Goal: Task Accomplishment & Management: Manage account settings

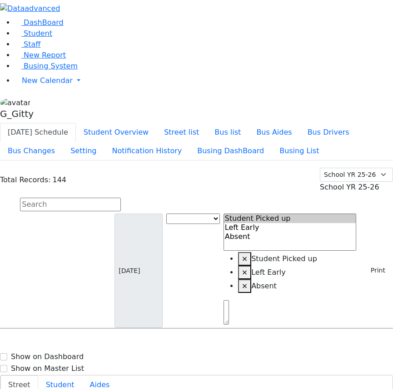
select select
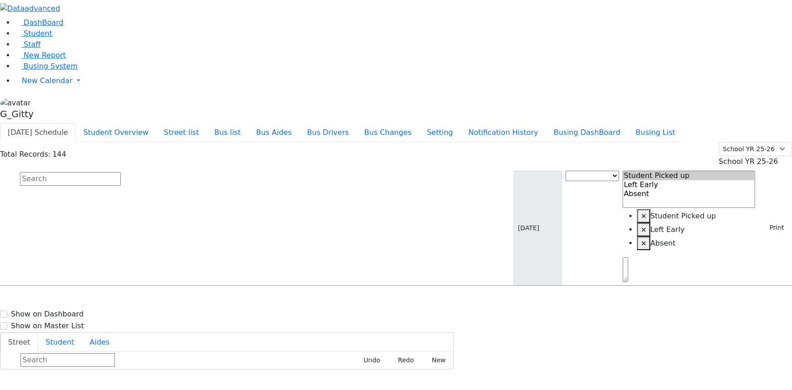
drag, startPoint x: 392, startPoint y: 65, endPoint x: 383, endPoint y: 62, distance: 9.9
click at [121, 172] on input "text" at bounding box center [70, 179] width 101 height 14
select select
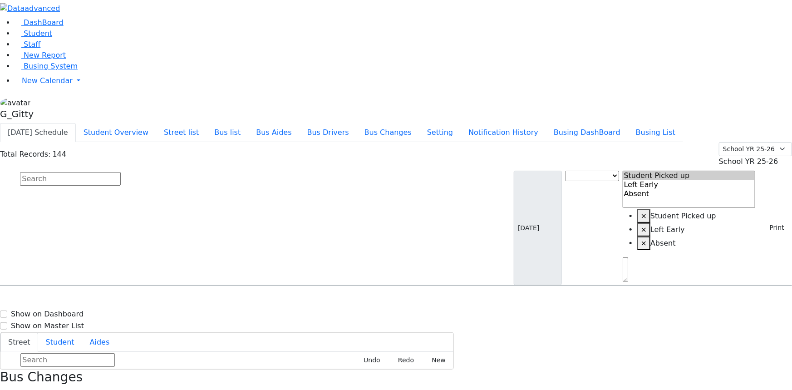
select select "1"
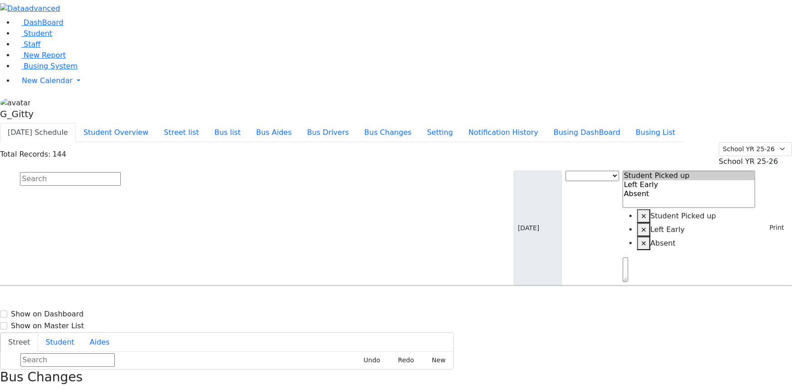
select select "1"
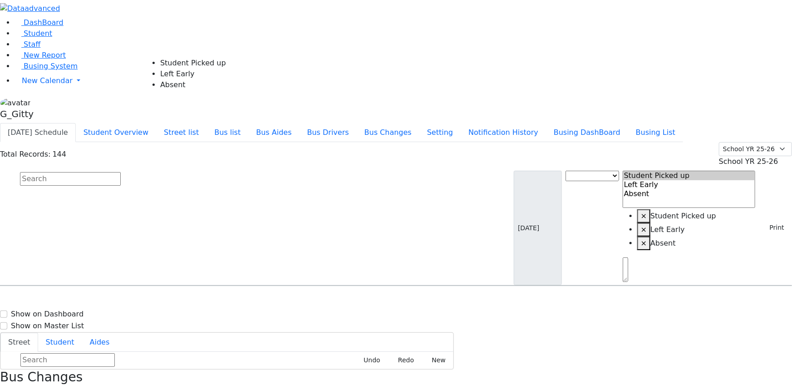
select select "1"
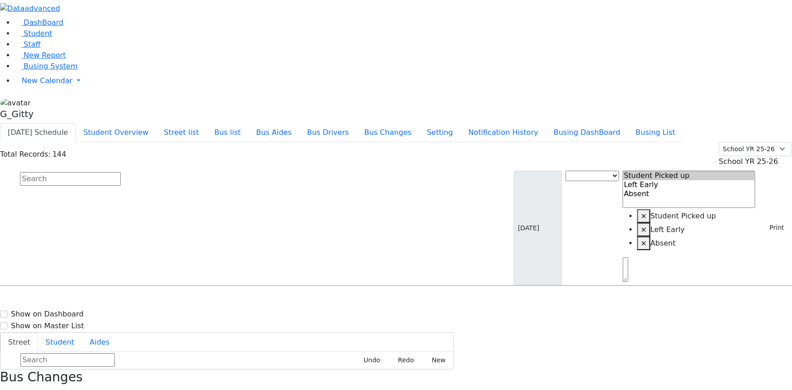
select select "1"
click at [310, 389] on h6 "2 Maglenitz St #401 -" at bounding box center [272, 394] width 76 height 9
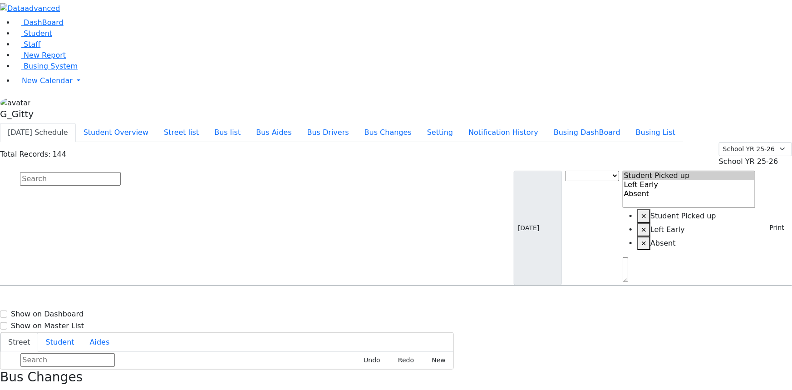
select select "1"
click at [128, 365] on h6 "Mosesson Chaya Shayna Bracha" at bounding box center [67, 369] width 122 height 9
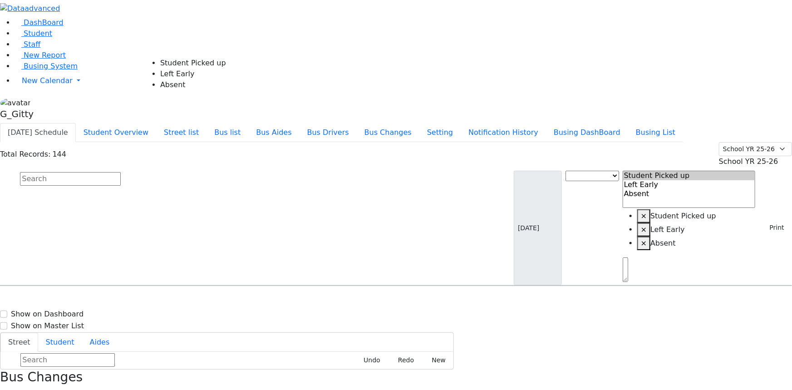
select select "1"
select select
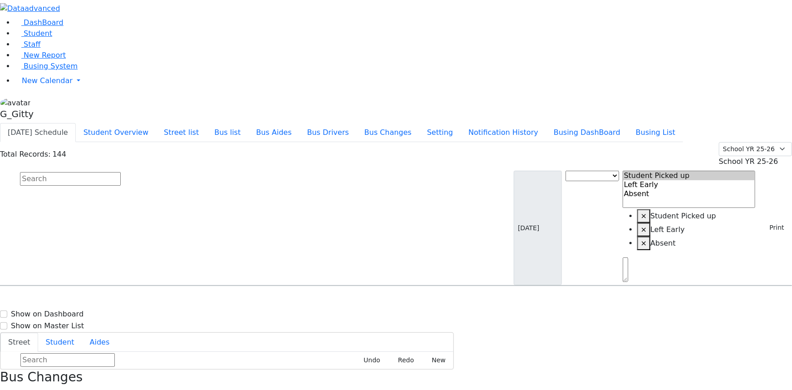
select select "1"
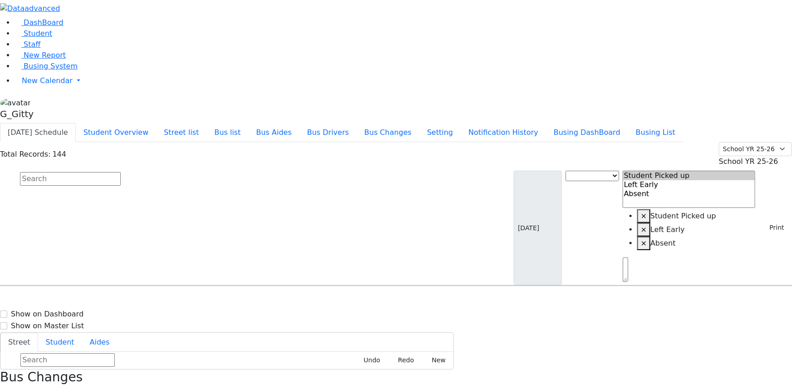
select select "1"
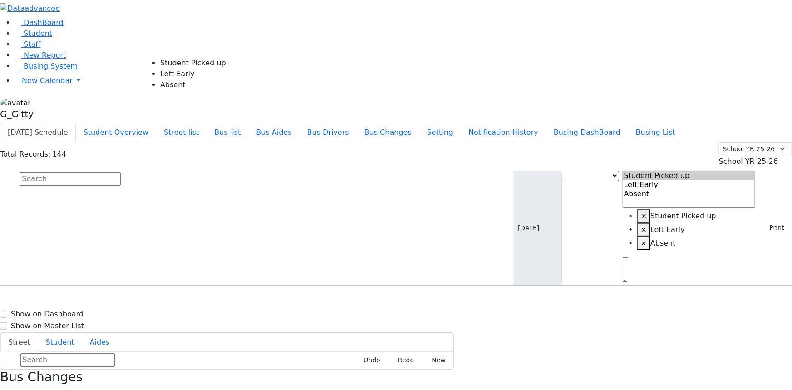
select select "1"
click at [521, 123] on div "Today's Schedule Student Overview Street list Bus list Bus Aides Bus Drivers Bu…" at bounding box center [396, 132] width 792 height 19
click at [457, 142] on div "Total Records: 144 Summer YR 25 School YR 25-26 Summer YR 25 School YR 24-25 Su…" at bounding box center [396, 214] width 792 height 144
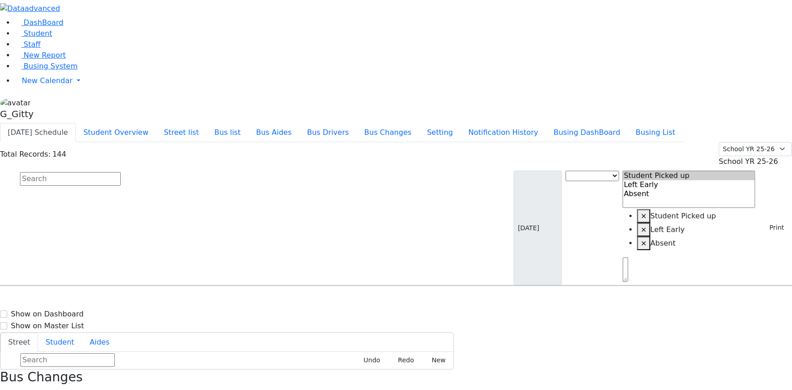
select select
click at [772, 369] on h3 "Bus Changes" at bounding box center [396, 376] width 792 height 15
click at [5, 389] on icon "button" at bounding box center [2, 394] width 5 height 5
click at [121, 172] on input "text" at bounding box center [70, 179] width 101 height 14
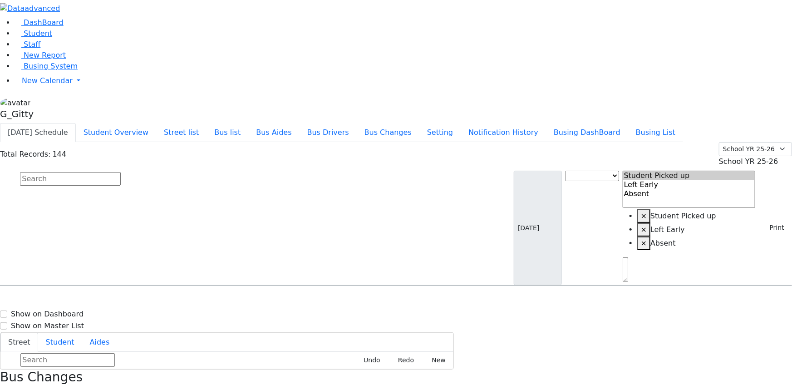
click at [121, 172] on input "text" at bounding box center [70, 179] width 101 height 14
click at [765, 221] on button "Print" at bounding box center [774, 228] width 30 height 14
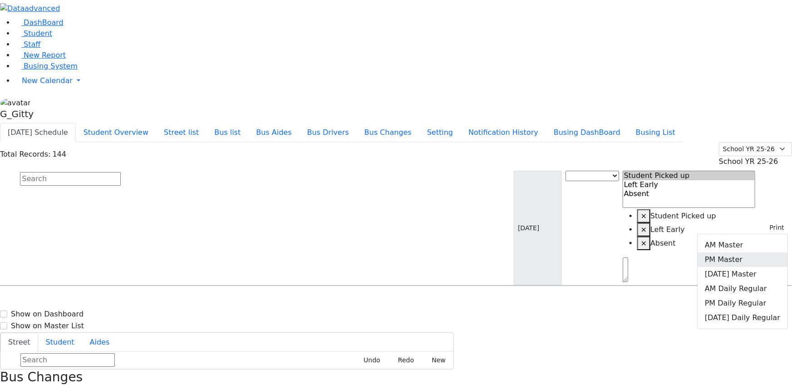
click at [753, 252] on link "PM Master" at bounding box center [743, 259] width 90 height 15
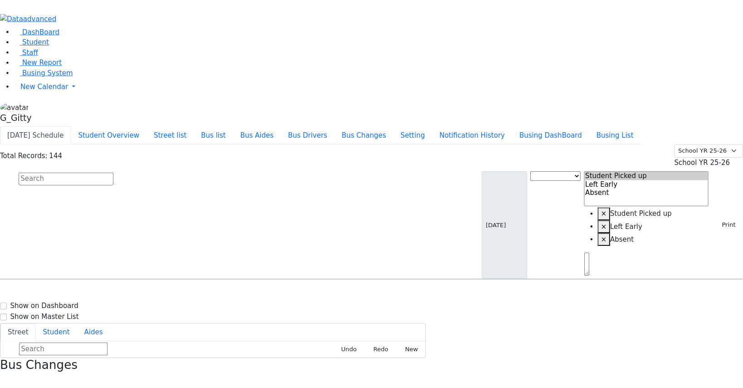
scroll to position [0, 0]
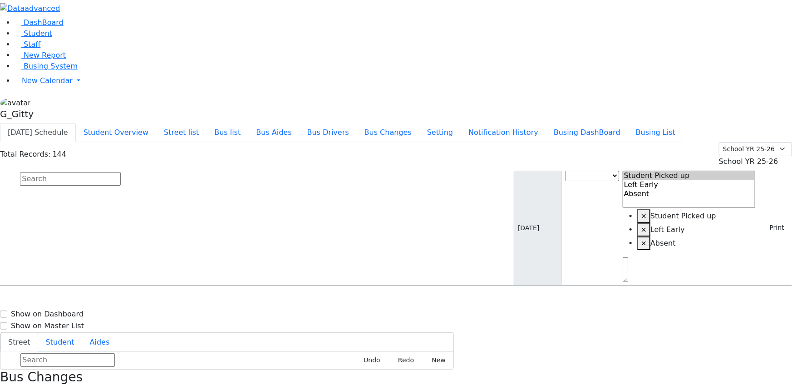
click at [121, 172] on input "text" at bounding box center [70, 179] width 101 height 14
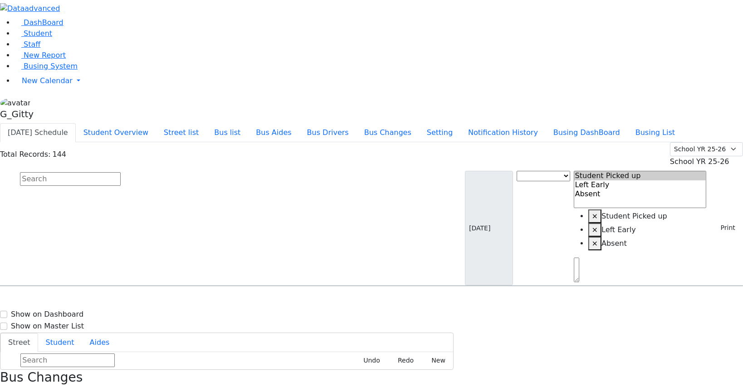
click at [64, 70] on link "Busing System" at bounding box center [46, 66] width 63 height 9
click at [667, 123] on button "Busing List" at bounding box center [655, 132] width 55 height 19
click at [42, 70] on span "Busing System" at bounding box center [51, 66] width 54 height 9
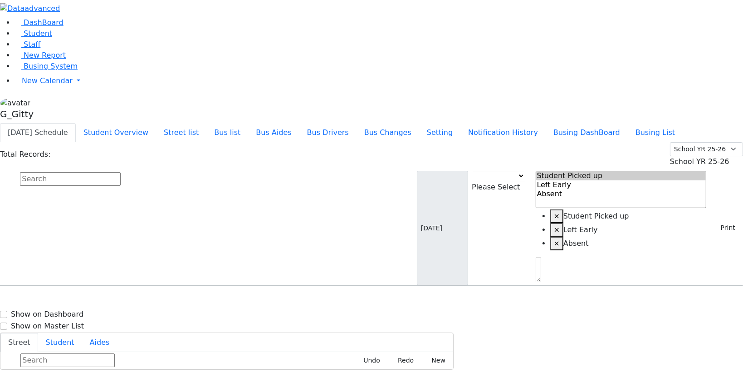
click at [121, 172] on input "text" at bounding box center [70, 179] width 101 height 14
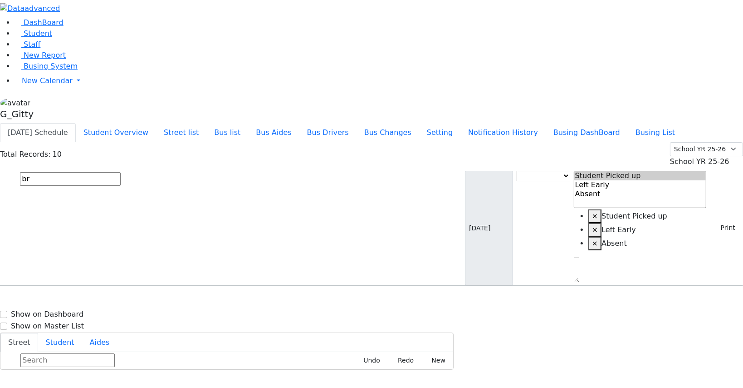
type input "b"
click at [121, 172] on input "text" at bounding box center [70, 179] width 101 height 14
type input "goldman"
drag, startPoint x: 170, startPoint y: 86, endPoint x: 154, endPoint y: 96, distance: 18.8
click at [105, 300] on div "Goldman Chave 5/4/2005 8457832575" at bounding box center [52, 311] width 104 height 23
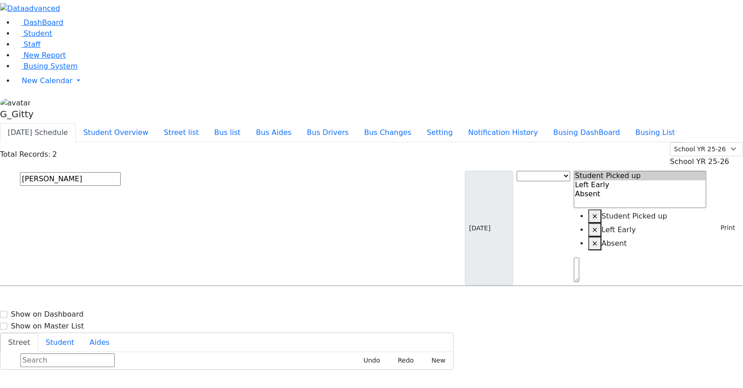
select select
drag, startPoint x: 710, startPoint y: 100, endPoint x: 674, endPoint y: 221, distance: 126.5
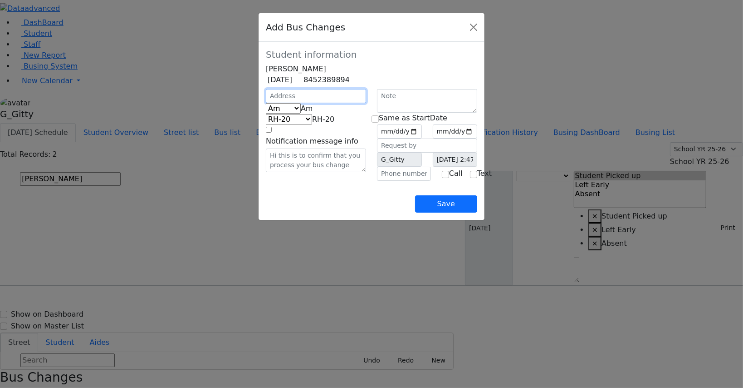
click at [266, 103] on input "text" at bounding box center [316, 96] width 100 height 14
drag, startPoint x: 252, startPoint y: 123, endPoint x: 247, endPoint y: 122, distance: 4.7
type input "4 Hamaspik Way"
select select "394"
click at [301, 113] on span "Am" at bounding box center [307, 108] width 12 height 9
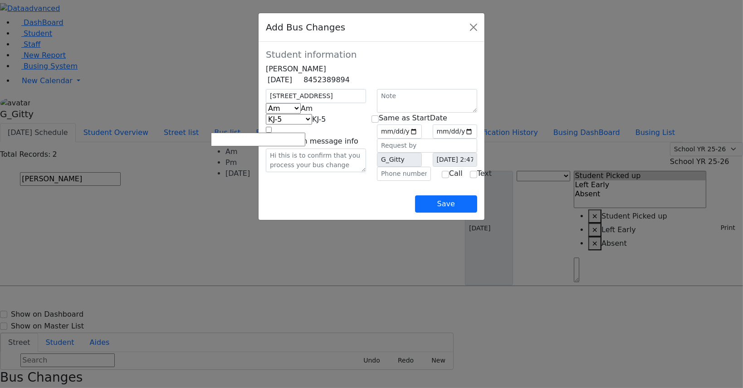
select select "2"
click at [319, 123] on span "KJ-5" at bounding box center [326, 119] width 14 height 9
click at [422, 138] on input "date" at bounding box center [399, 131] width 45 height 14
click at [301, 113] on span "Pm" at bounding box center [306, 108] width 11 height 9
click at [275, 212] on div "Save" at bounding box center [371, 197] width 211 height 32
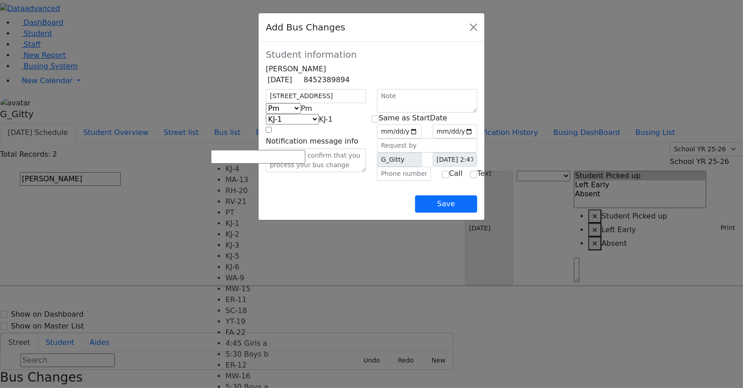
click at [319, 123] on span "KJ-1" at bounding box center [326, 119] width 14 height 9
select select "400"
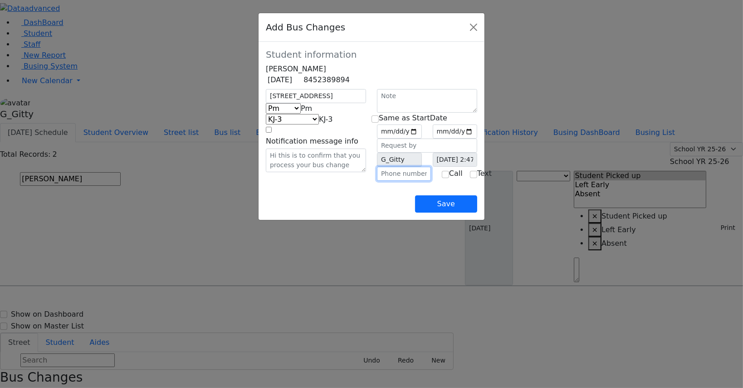
click at [388, 181] on input "text" at bounding box center [404, 174] width 54 height 14
type input "[PHONE_NUMBER]"
click at [422, 138] on input "date" at bounding box center [399, 131] width 45 height 14
drag, startPoint x: 446, startPoint y: 144, endPoint x: 446, endPoint y: 150, distance: 5.9
click at [422, 138] on input "date" at bounding box center [399, 131] width 45 height 14
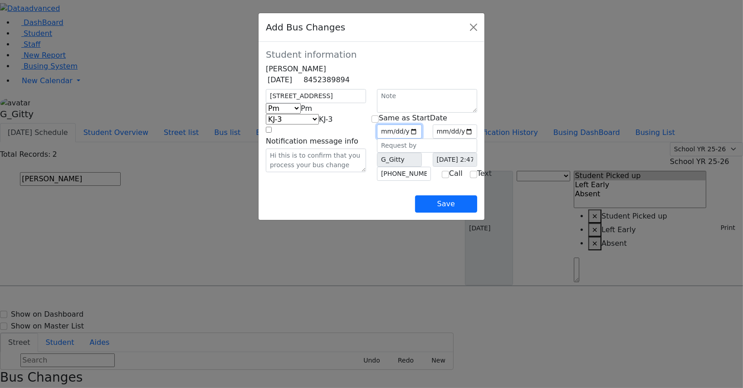
type input "2025-09-11"
click at [379, 123] on input "checkbox" at bounding box center [375, 118] width 7 height 7
checkbox input "true"
type input "2025-09-11"
click at [390, 212] on div "Save" at bounding box center [371, 197] width 211 height 32
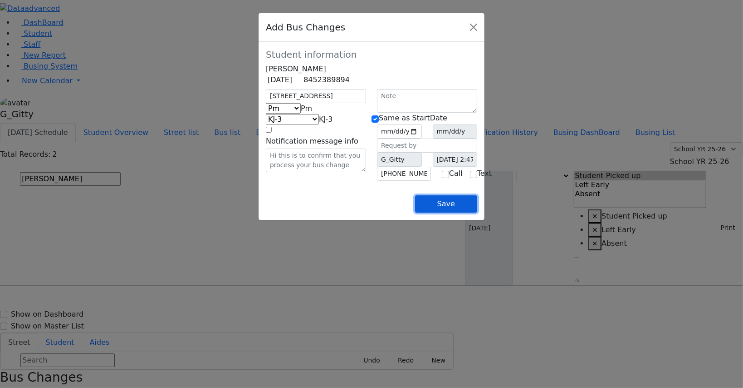
click at [477, 212] on button "Save" at bounding box center [446, 203] width 62 height 17
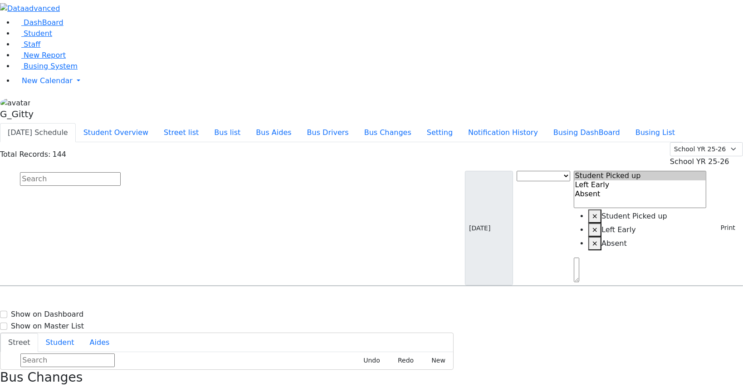
click at [470, 142] on div "Total Records: 144 Summer YR 25 School YR 25-26 Summer YR 25 School YR 24-25 Su…" at bounding box center [371, 154] width 743 height 25
click at [64, 27] on link "DashBoard" at bounding box center [39, 22] width 49 height 9
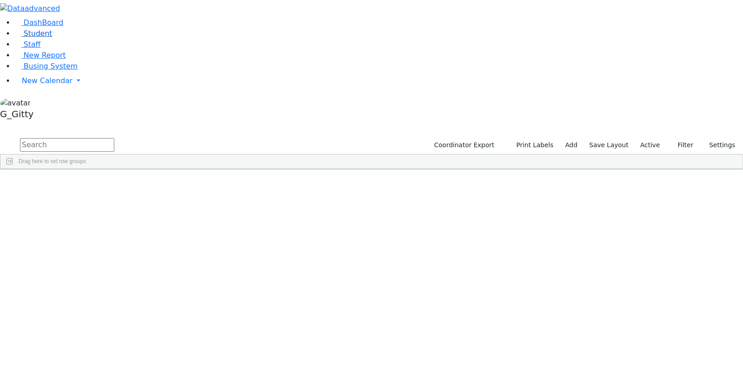
click at [33, 38] on link "Student" at bounding box center [34, 33] width 38 height 9
click at [114, 138] on input "text" at bounding box center [67, 145] width 94 height 14
type input "chave gol"
click at [57, 183] on div "2331" at bounding box center [28, 189] width 57 height 12
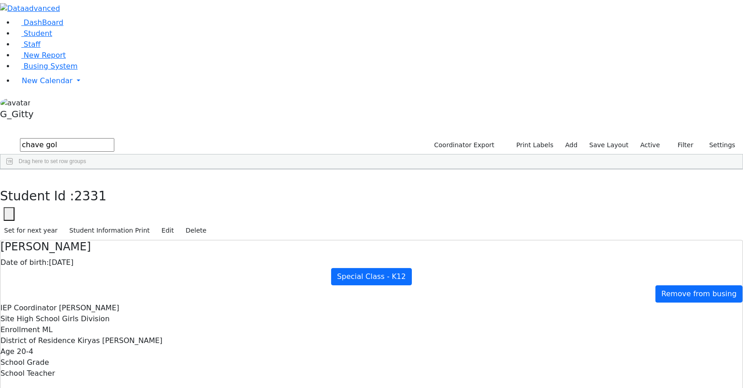
scroll to position [123, 0]
click at [9, 176] on icon "button" at bounding box center [6, 178] width 5 height 5
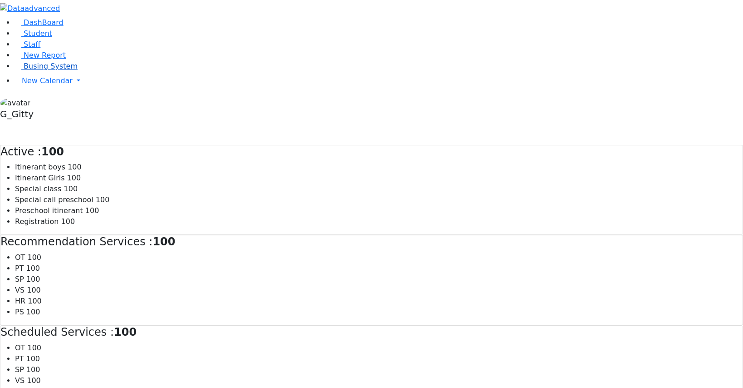
click at [68, 70] on link "Busing System" at bounding box center [46, 66] width 63 height 9
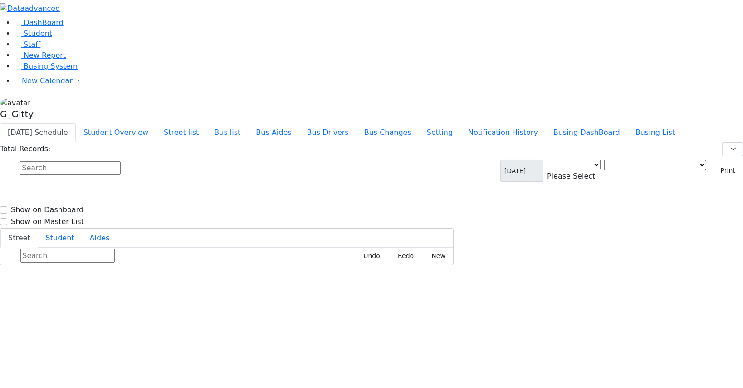
select select "3"
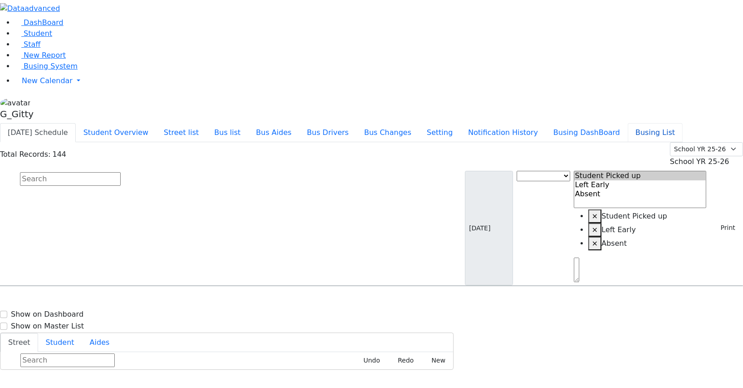
click at [681, 123] on button "Busing List" at bounding box center [655, 132] width 55 height 19
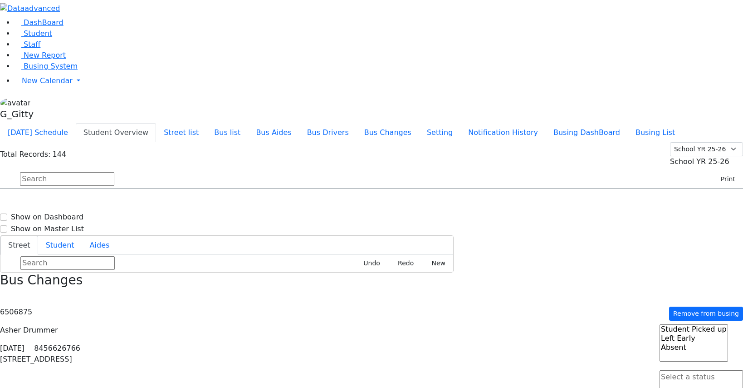
select select
click at [44, 38] on link "Student" at bounding box center [34, 33] width 38 height 9
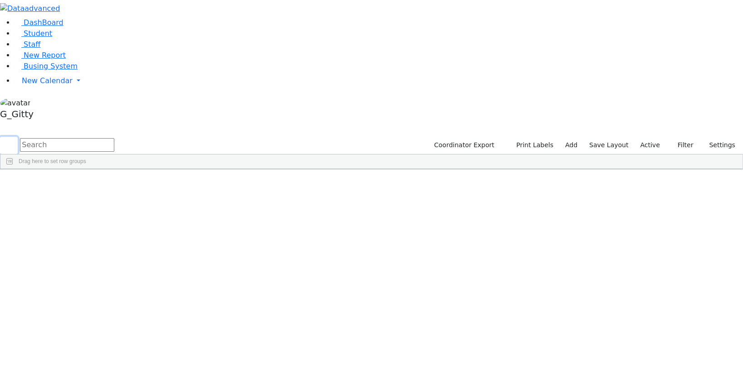
click at [114, 137] on form at bounding box center [57, 145] width 114 height 17
click at [114, 138] on input "text" at bounding box center [67, 145] width 94 height 14
type input "shaye"
click at [115, 183] on div "Breuer" at bounding box center [86, 189] width 58 height 12
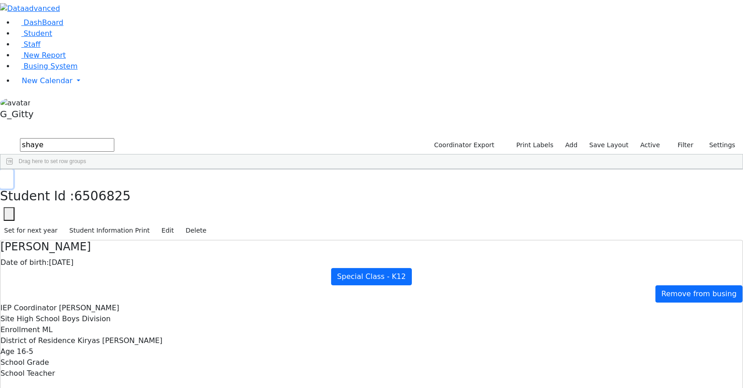
click at [13, 169] on button "button" at bounding box center [6, 178] width 13 height 19
